Goal: Find specific page/section: Find specific page/section

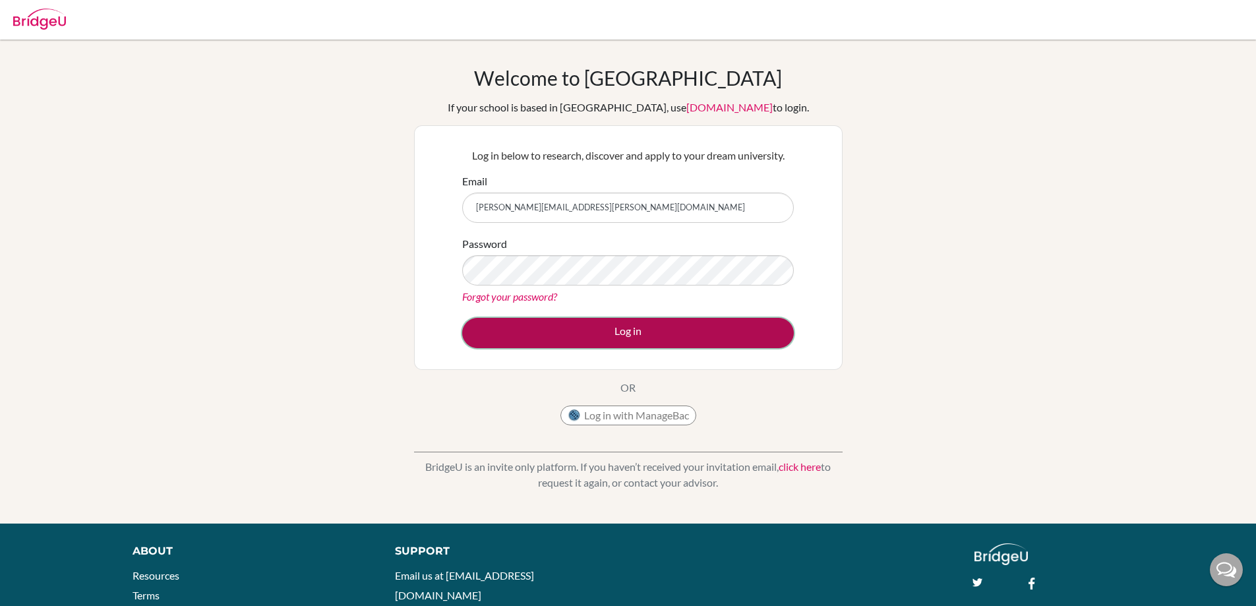
click at [662, 340] on button "Log in" at bounding box center [628, 333] width 332 height 30
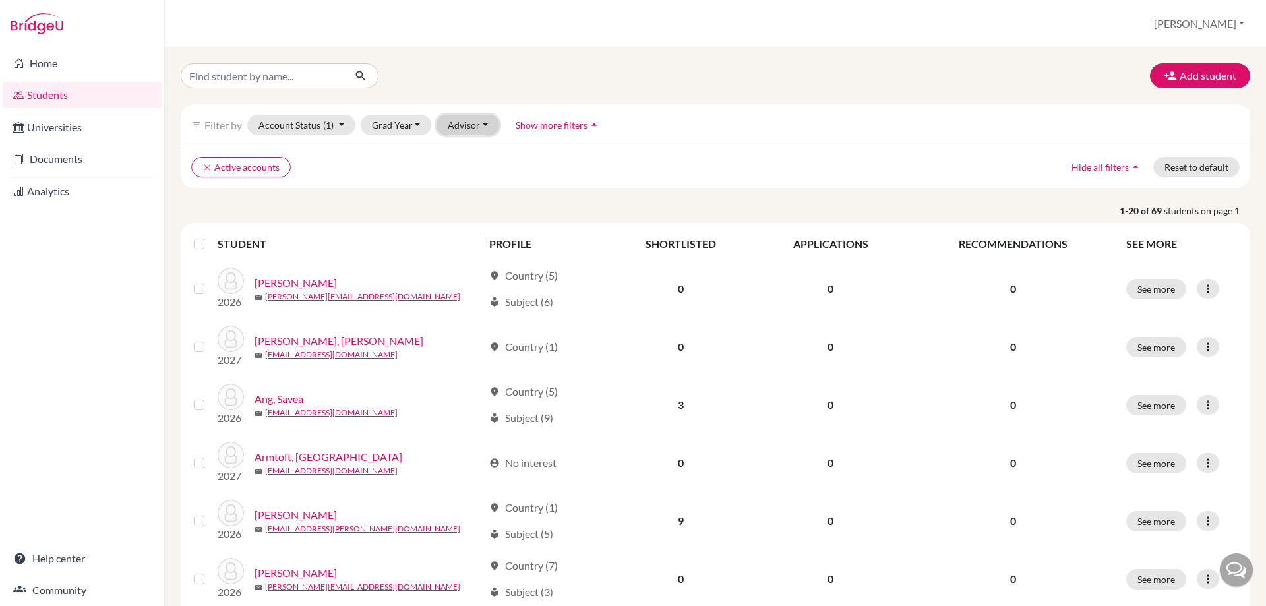
click at [472, 127] on button "Advisor" at bounding box center [467, 125] width 63 height 20
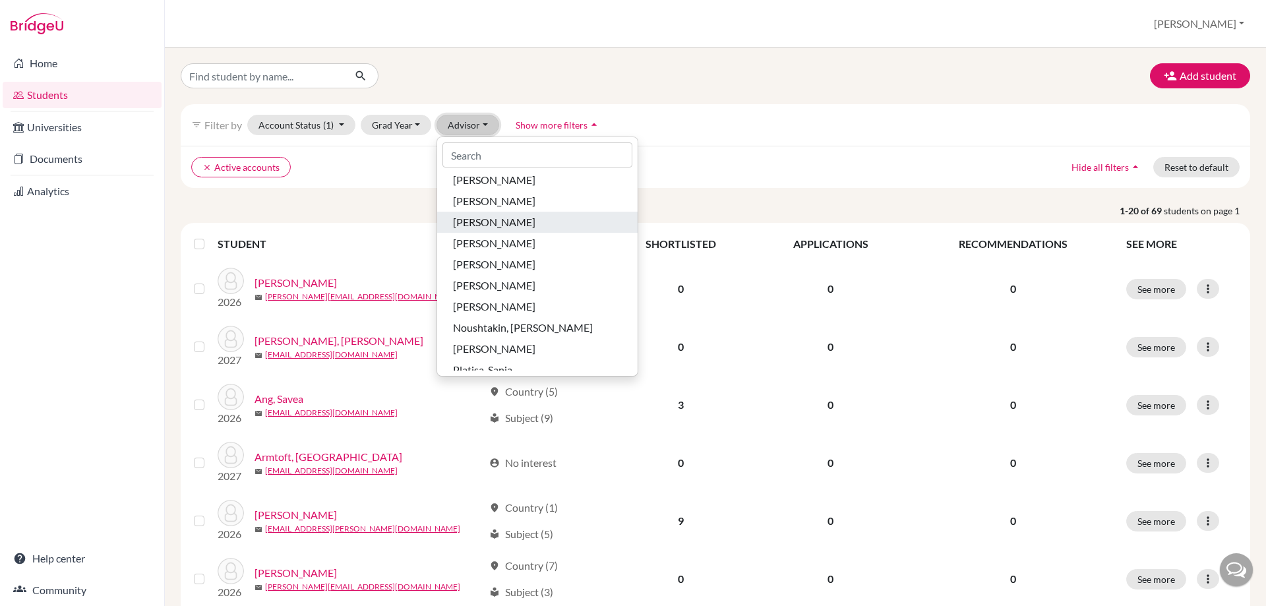
scroll to position [235, 0]
